Goal: Entertainment & Leisure: Consume media (video, audio)

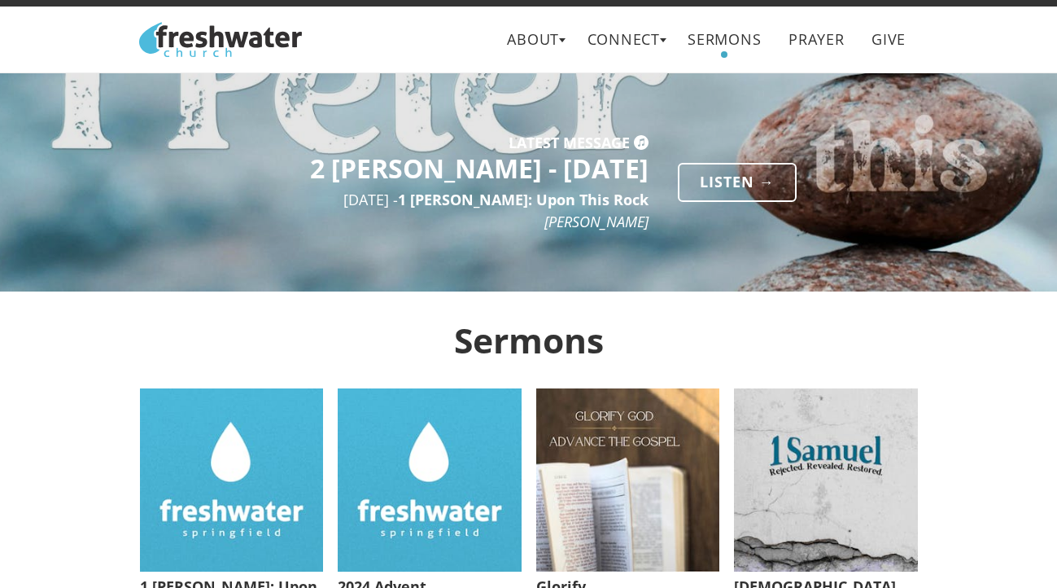
scroll to position [17, 0]
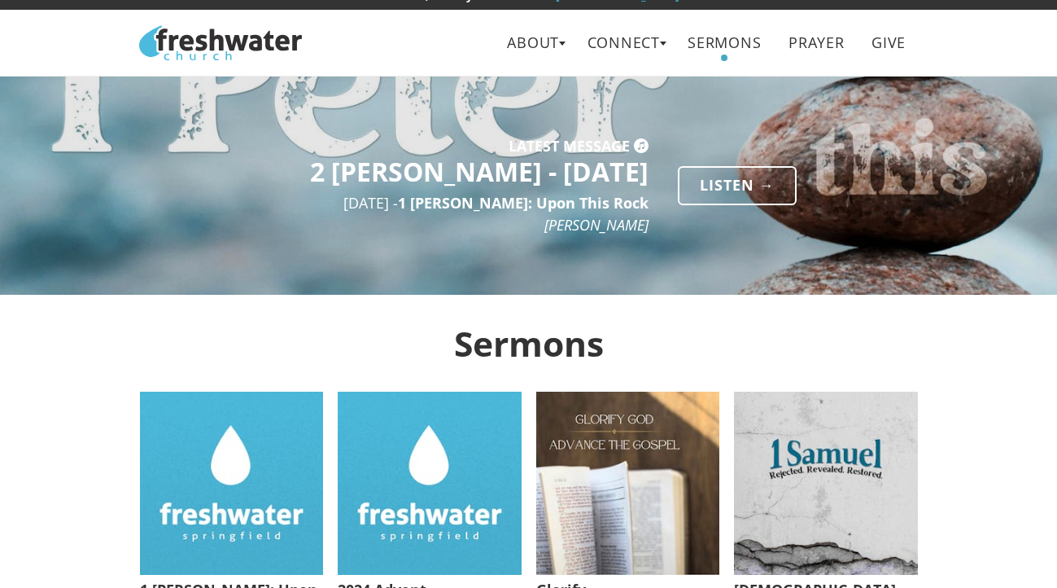
click at [729, 207] on div "Listen →" at bounding box center [797, 185] width 269 height 68
click at [725, 196] on link "Listen →" at bounding box center [737, 185] width 119 height 38
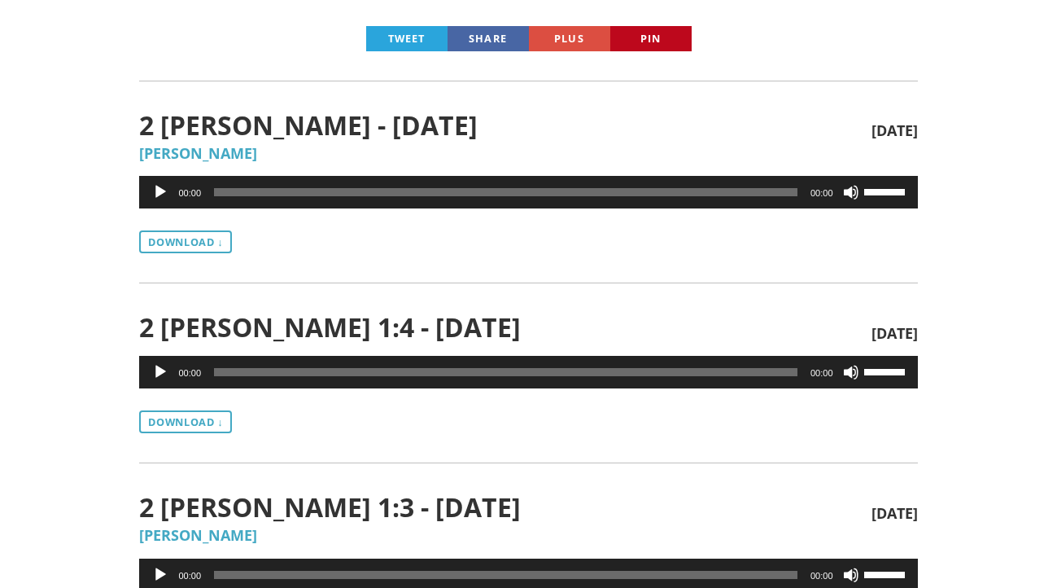
scroll to position [448, 0]
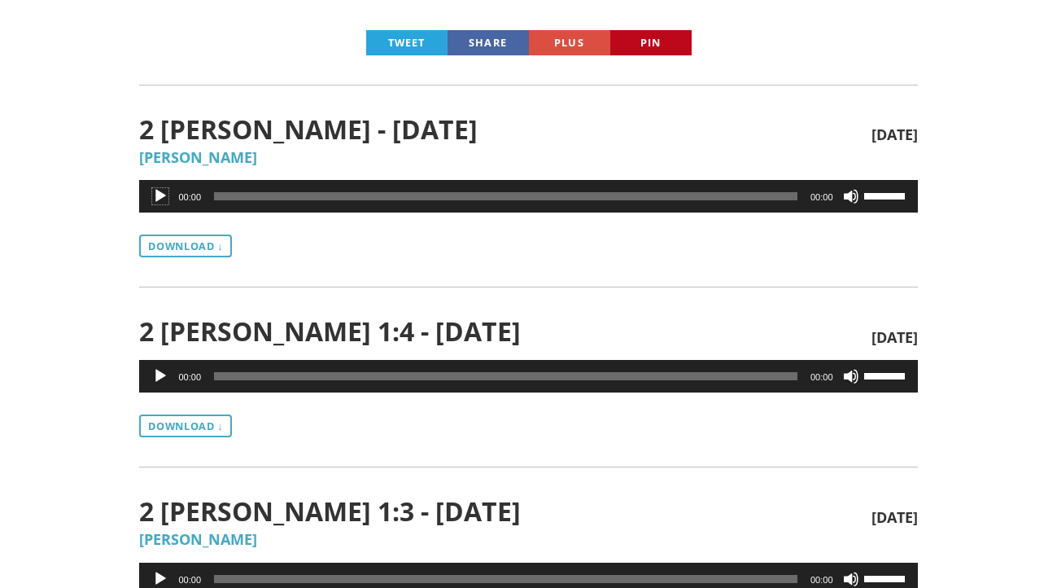
click at [158, 193] on button "Play" at bounding box center [160, 196] width 16 height 16
click at [158, 195] on button "Pause" at bounding box center [160, 196] width 16 height 16
